Goal: Task Accomplishment & Management: Manage account settings

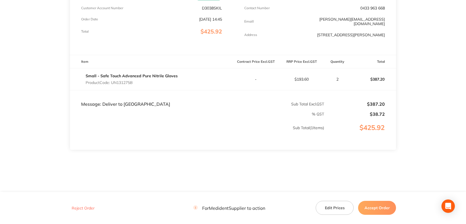
scroll to position [23, 0]
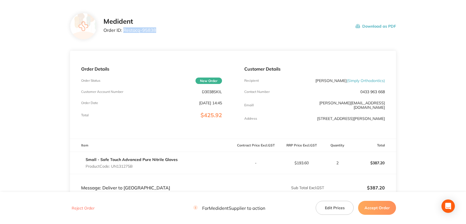
drag, startPoint x: 159, startPoint y: 31, endPoint x: 133, endPoint y: 33, distance: 26.5
click at [125, 33] on div "Medident Order ID: Restocq- 95838 Download as PDF" at bounding box center [249, 26] width 293 height 17
copy p "estocq- 95838"
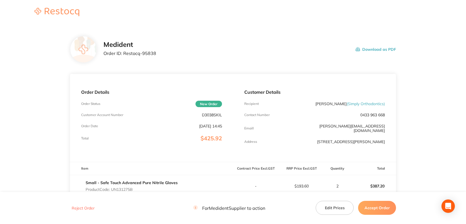
click at [380, 207] on button "Accept Order" at bounding box center [377, 208] width 38 height 14
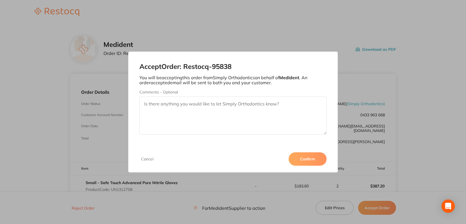
click at [307, 159] on button "Confirm" at bounding box center [308, 158] width 38 height 13
